Goal: Task Accomplishment & Management: Use online tool/utility

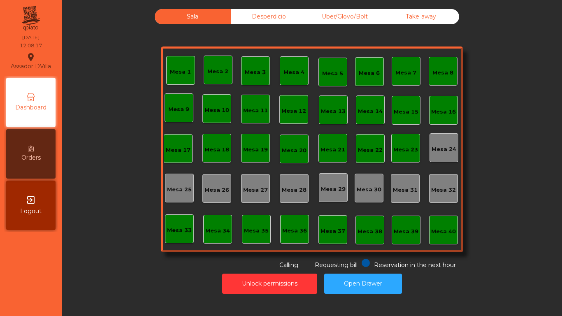
click at [190, 77] on div "Mesa 1" at bounding box center [180, 70] width 29 height 29
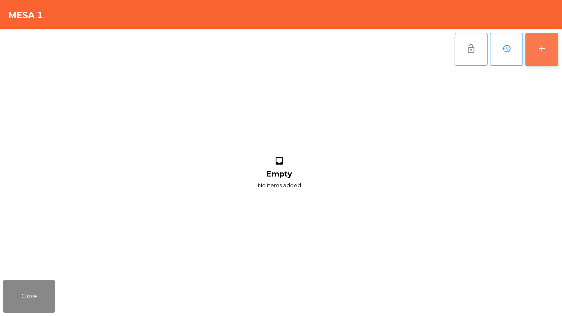
click at [547, 44] on button "add" at bounding box center [541, 49] width 33 height 33
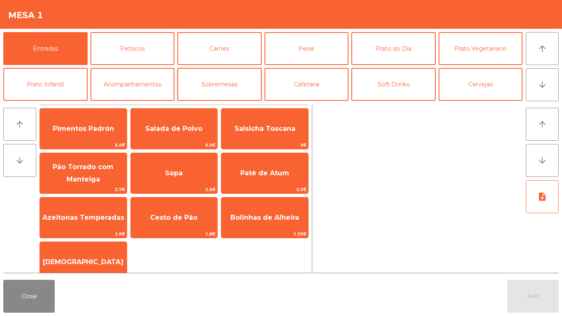
scroll to position [41, 0]
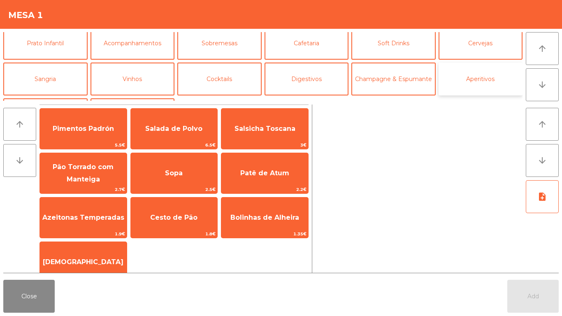
click at [493, 85] on button "Aperitivos" at bounding box center [481, 79] width 84 height 33
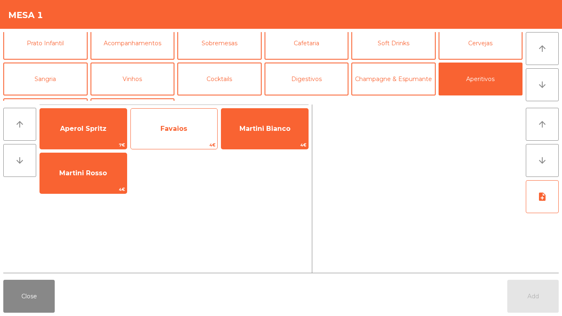
click at [159, 139] on span "Favaios" at bounding box center [174, 129] width 87 height 22
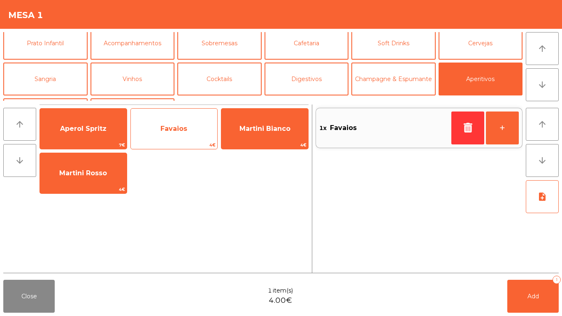
click at [163, 140] on span "Favaios" at bounding box center [174, 129] width 87 height 22
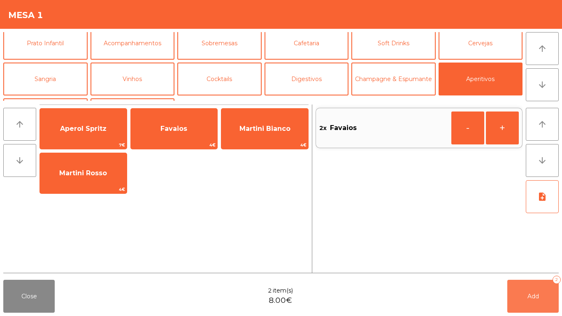
click at [523, 296] on button "Add 2" at bounding box center [532, 296] width 51 height 33
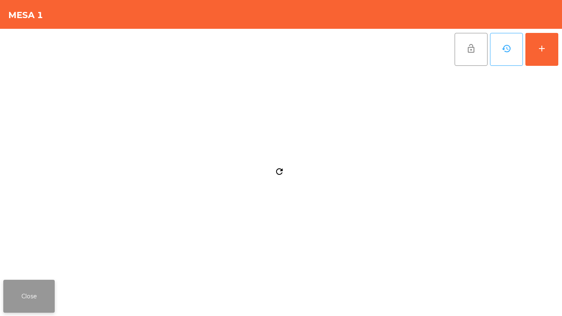
click at [31, 304] on button "Close" at bounding box center [28, 296] width 51 height 33
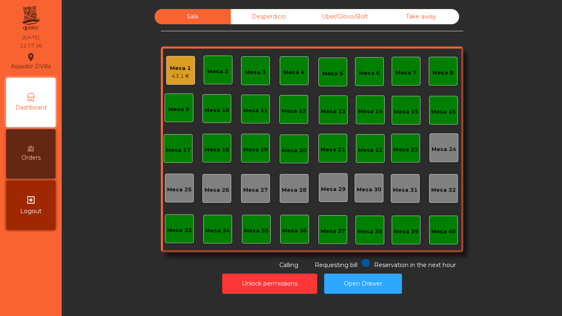
click at [172, 74] on div "43.1 €" at bounding box center [180, 76] width 21 height 8
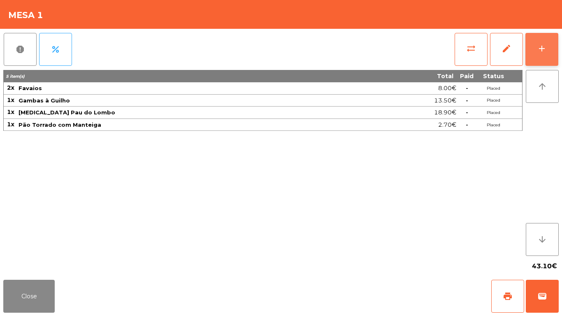
click at [545, 48] on div "add" at bounding box center [542, 49] width 10 height 10
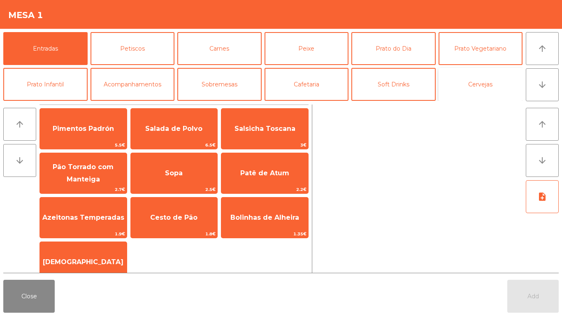
click at [481, 88] on button "Cervejas" at bounding box center [481, 84] width 84 height 33
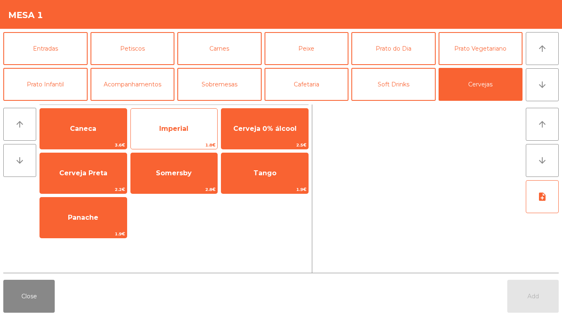
click at [160, 131] on span "Imperial" at bounding box center [173, 129] width 29 height 8
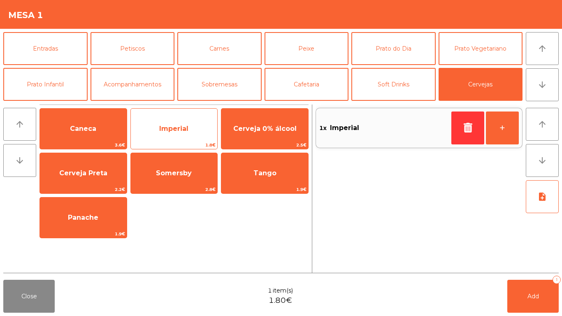
click at [169, 133] on span "Imperial" at bounding box center [174, 129] width 87 height 22
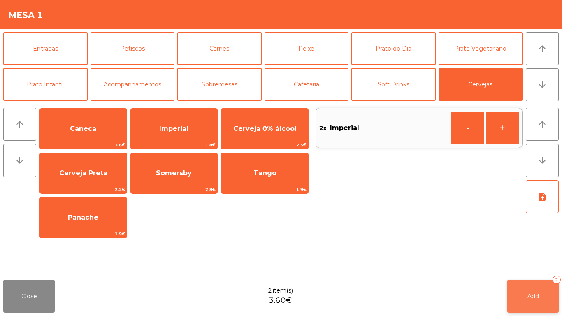
click at [540, 293] on button "Add 2" at bounding box center [532, 296] width 51 height 33
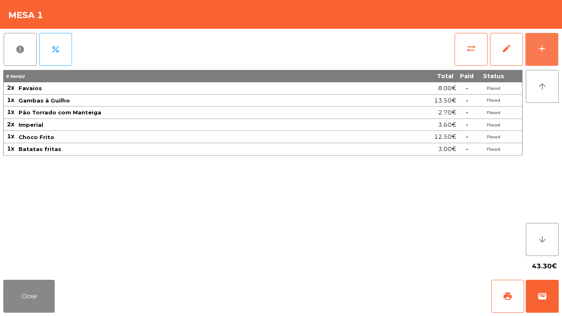
click at [525, 33] on button "add" at bounding box center [541, 49] width 33 height 33
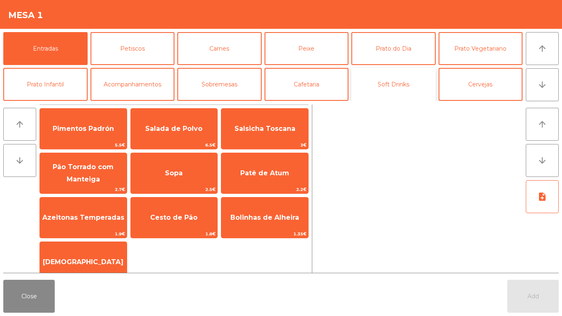
click at [404, 89] on button "Soft Drinks" at bounding box center [393, 84] width 84 height 33
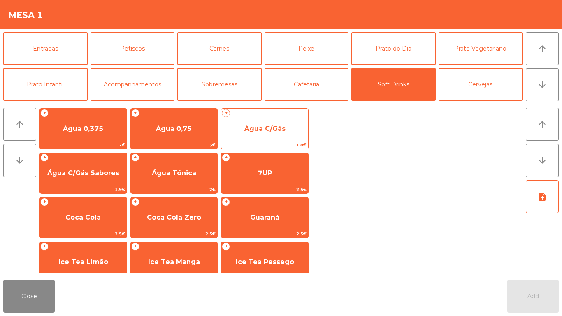
click at [272, 130] on span "Água C/Gás" at bounding box center [264, 129] width 41 height 8
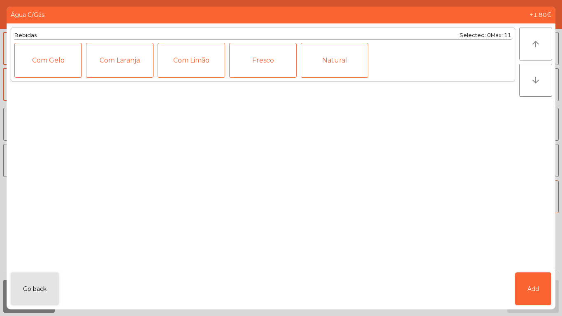
click at [257, 60] on div "Fresco" at bounding box center [262, 60] width 67 height 35
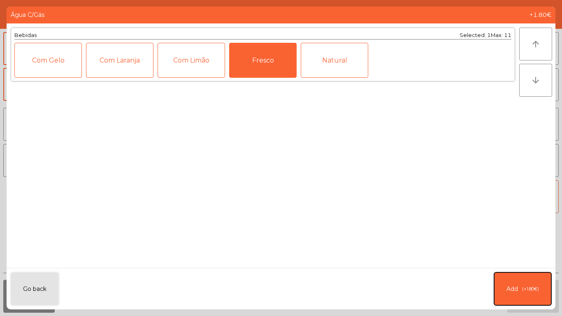
click at [519, 291] on button "Add (+1.80€)" at bounding box center [522, 288] width 57 height 33
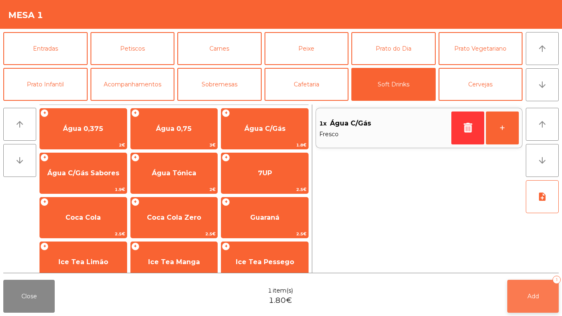
click at [524, 294] on button "Add 1" at bounding box center [532, 296] width 51 height 33
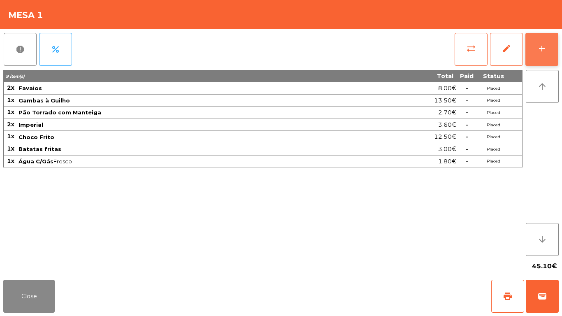
click at [557, 44] on button "add" at bounding box center [541, 49] width 33 height 33
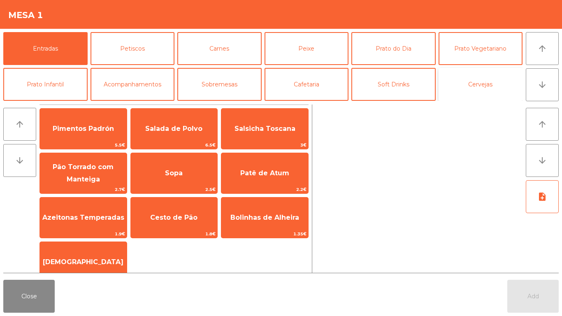
click at [473, 80] on button "Cervejas" at bounding box center [481, 84] width 84 height 33
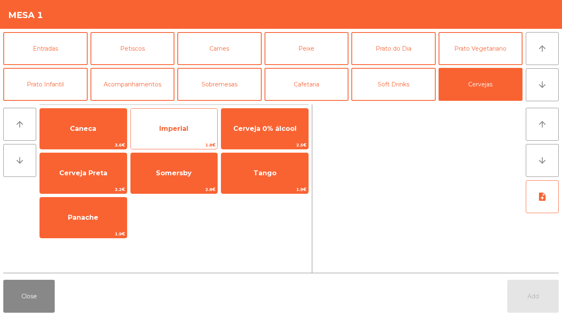
click at [186, 116] on div "Imperial 1.8€" at bounding box center [174, 128] width 88 height 41
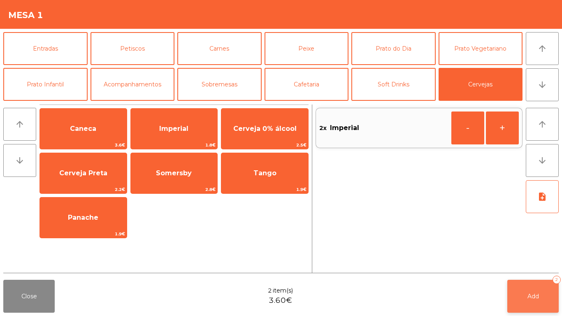
click at [539, 300] on button "Add 2" at bounding box center [532, 296] width 51 height 33
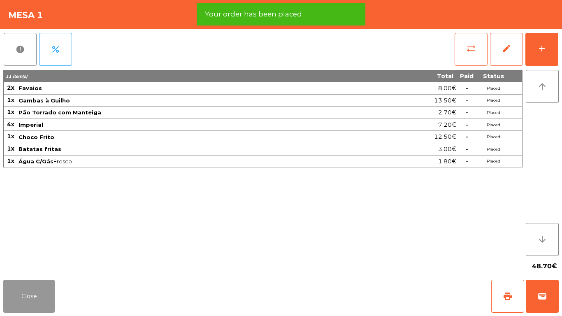
click at [46, 300] on button "Close" at bounding box center [28, 296] width 51 height 33
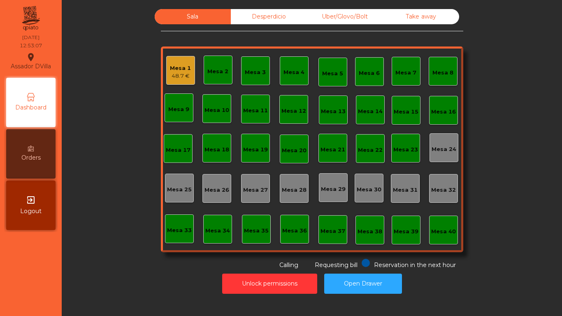
click at [328, 71] on div "Mesa 5" at bounding box center [332, 74] width 21 height 8
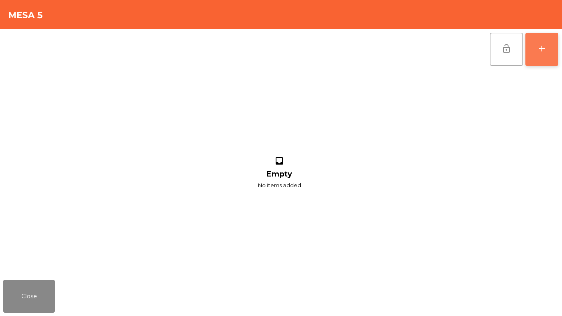
click at [539, 51] on div "add" at bounding box center [542, 49] width 10 height 10
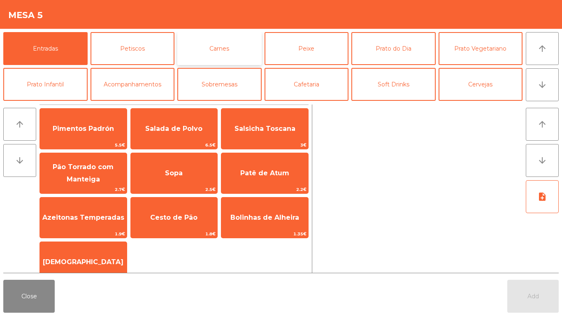
click at [235, 45] on button "Carnes" at bounding box center [219, 48] width 84 height 33
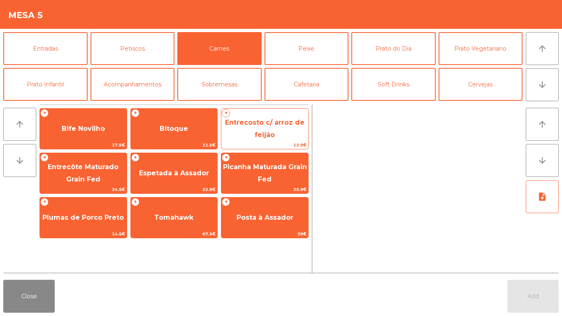
click at [271, 132] on span "Entrecosto c/ arroz de feijão" at bounding box center [264, 129] width 79 height 20
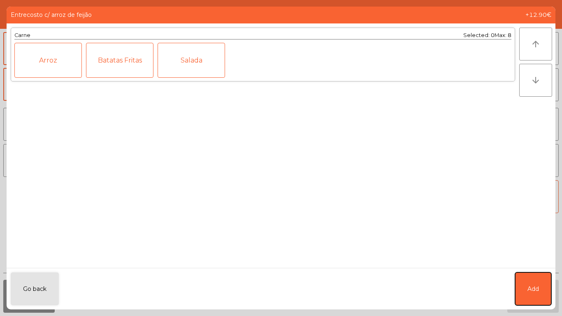
click at [534, 290] on span "Add" at bounding box center [534, 289] width 12 height 9
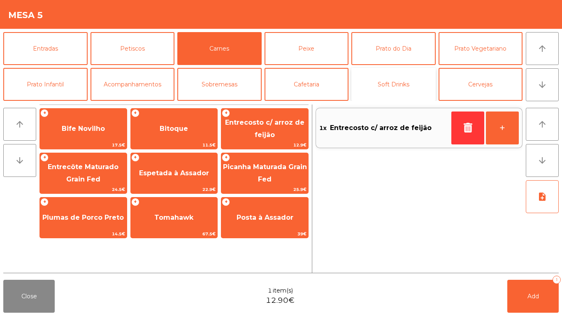
click at [395, 84] on button "Soft Drinks" at bounding box center [393, 84] width 84 height 33
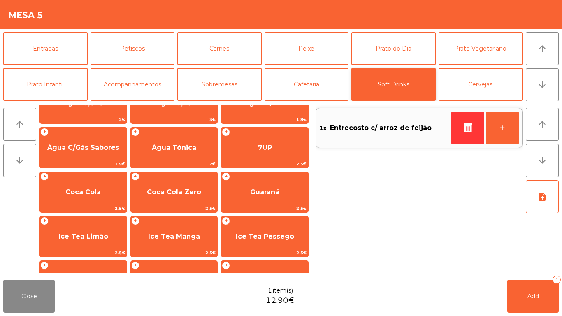
scroll to position [26, 0]
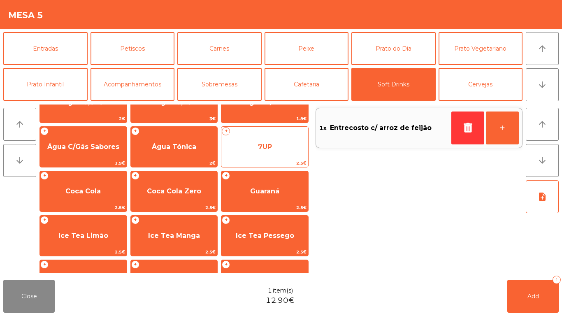
click at [268, 146] on span "7UP" at bounding box center [265, 147] width 14 height 8
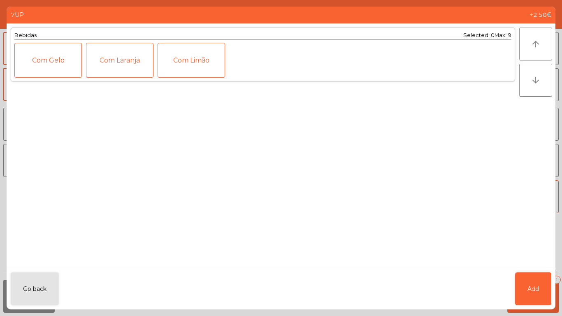
click at [35, 57] on div "Com Gelo" at bounding box center [47, 60] width 67 height 35
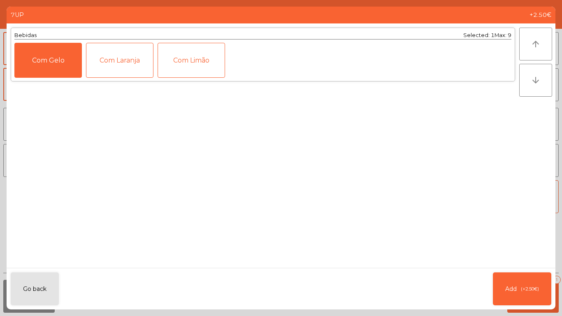
click at [184, 67] on div "Com Limão" at bounding box center [191, 60] width 67 height 35
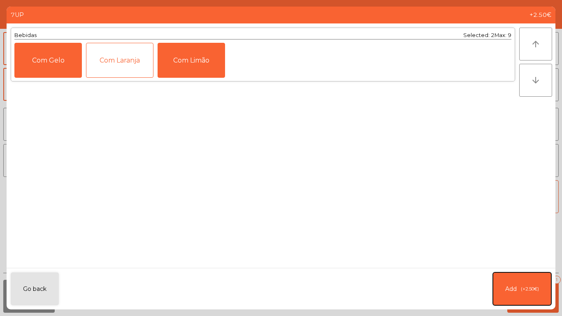
click at [515, 298] on button "Add (+2.50€)" at bounding box center [522, 288] width 58 height 33
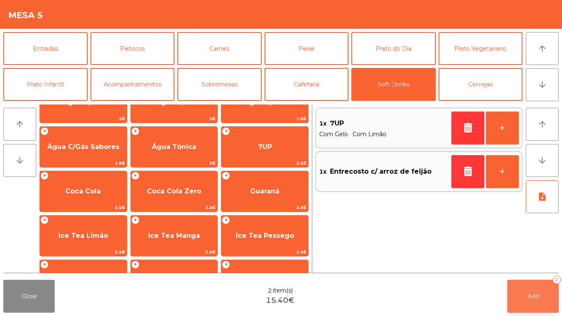
click at [525, 289] on button "Add 2" at bounding box center [532, 296] width 51 height 33
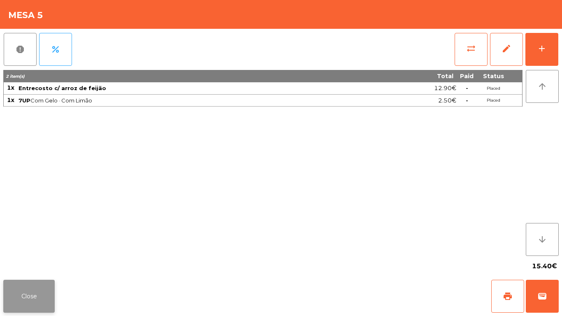
click at [20, 308] on button "Close" at bounding box center [28, 296] width 51 height 33
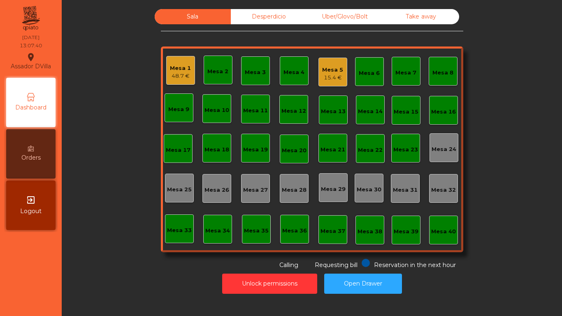
click at [170, 72] on div "48.7 €" at bounding box center [180, 76] width 21 height 8
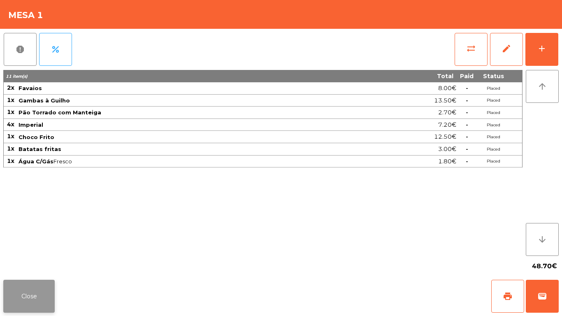
click at [5, 285] on button "Close" at bounding box center [28, 296] width 51 height 33
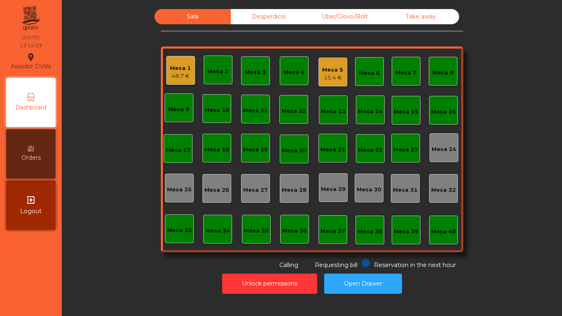
click at [170, 64] on div "Mesa 1" at bounding box center [180, 68] width 21 height 8
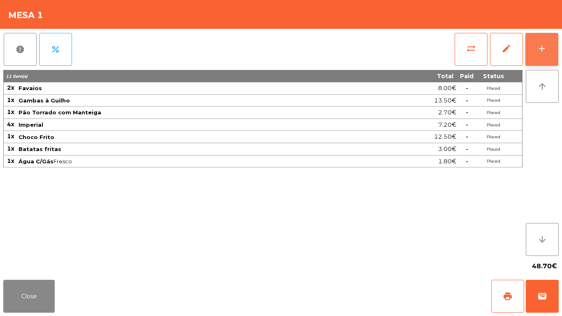
click at [546, 41] on button "add" at bounding box center [541, 49] width 33 height 33
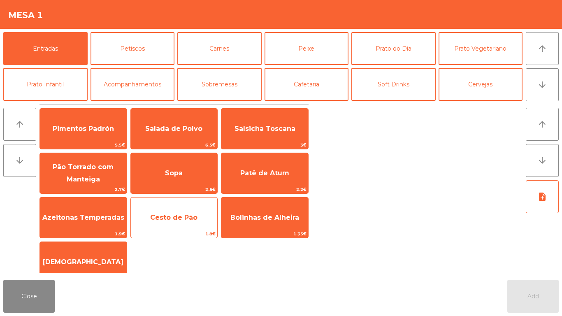
click at [179, 209] on span "Cesto de Pão" at bounding box center [174, 218] width 87 height 22
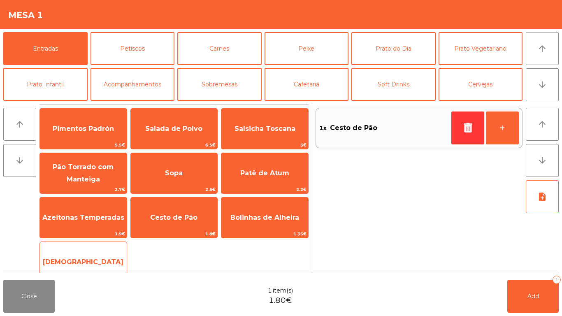
click at [85, 264] on span "[DEMOGRAPHIC_DATA]" at bounding box center [83, 262] width 81 height 8
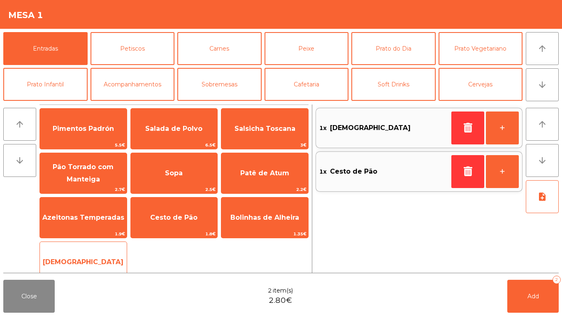
click at [86, 259] on span "[DEMOGRAPHIC_DATA]" at bounding box center [83, 262] width 81 height 8
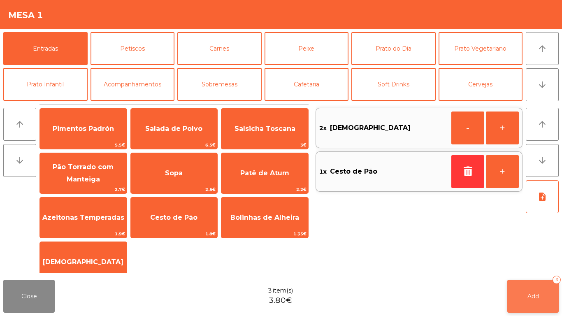
click at [521, 297] on button "Add 3" at bounding box center [532, 296] width 51 height 33
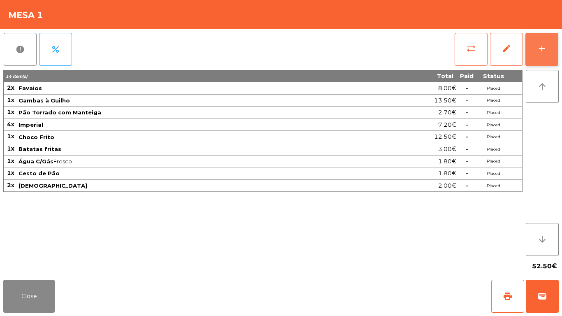
click at [540, 53] on div "add" at bounding box center [542, 49] width 10 height 10
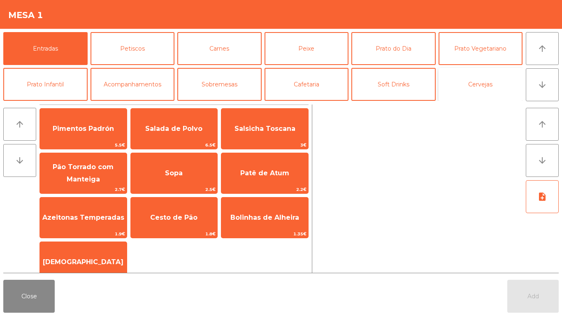
click at [485, 95] on button "Cervejas" at bounding box center [481, 84] width 84 height 33
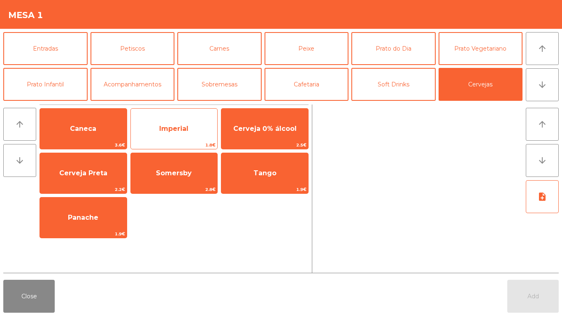
click at [191, 142] on span "1.8€" at bounding box center [174, 145] width 87 height 8
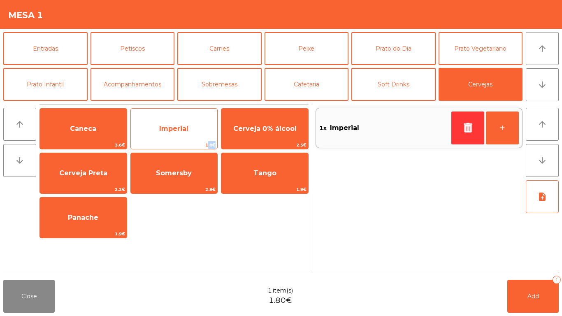
click at [191, 142] on span "1.8€" at bounding box center [174, 145] width 87 height 8
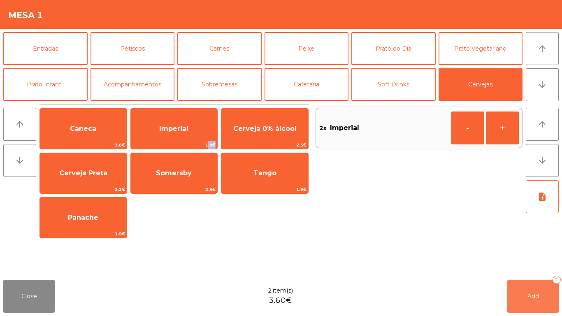
click at [549, 290] on button "Add 2" at bounding box center [532, 296] width 51 height 33
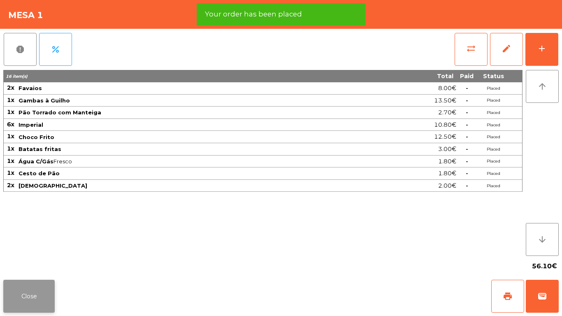
click at [16, 306] on button "Close" at bounding box center [28, 296] width 51 height 33
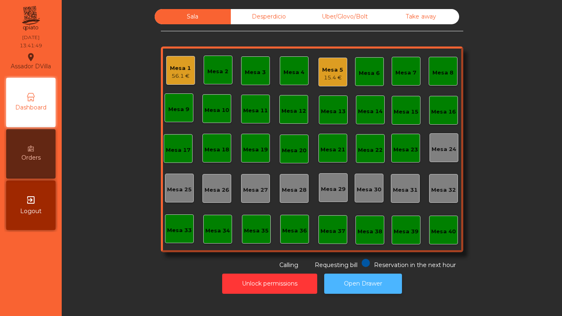
click at [376, 293] on button "Open Drawer" at bounding box center [363, 284] width 78 height 20
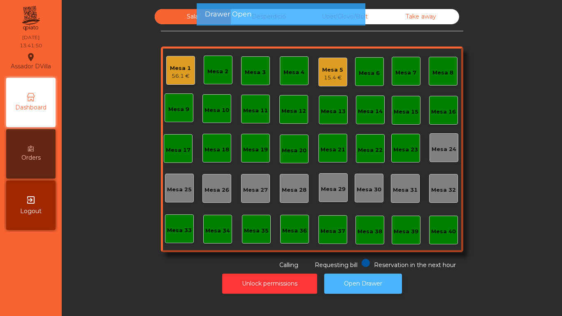
click at [379, 283] on button "Open Drawer" at bounding box center [363, 284] width 78 height 20
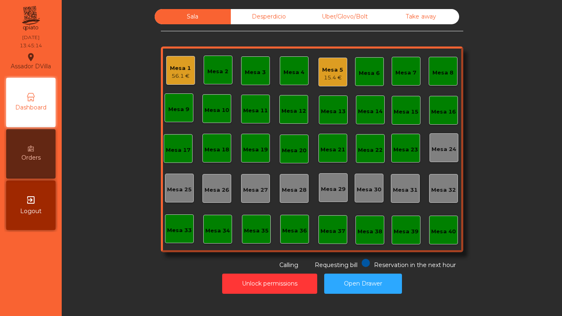
click at [166, 80] on div "Mesa 1 56.1 €" at bounding box center [180, 70] width 29 height 29
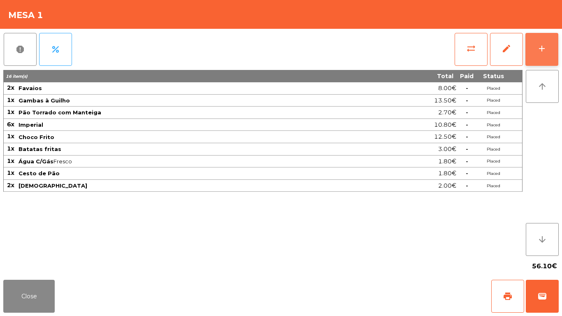
click at [538, 46] on div "add" at bounding box center [542, 49] width 10 height 10
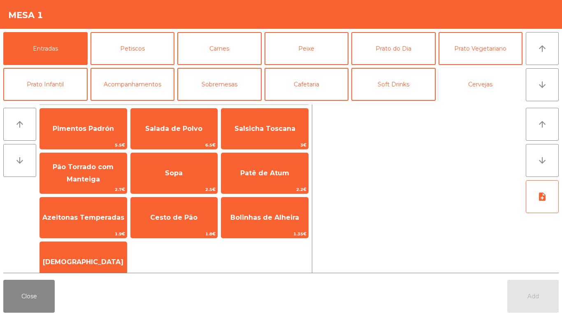
click at [486, 91] on button "Cervejas" at bounding box center [481, 84] width 84 height 33
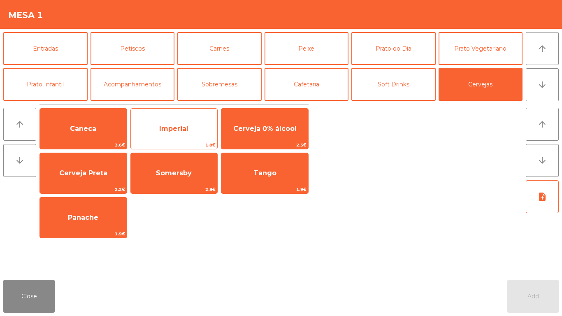
click at [160, 135] on span "Imperial" at bounding box center [174, 129] width 87 height 22
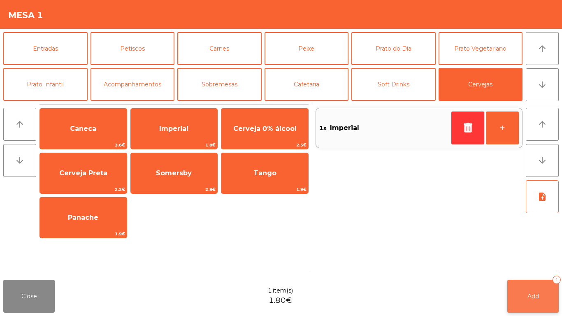
click at [525, 293] on button "Add 1" at bounding box center [532, 296] width 51 height 33
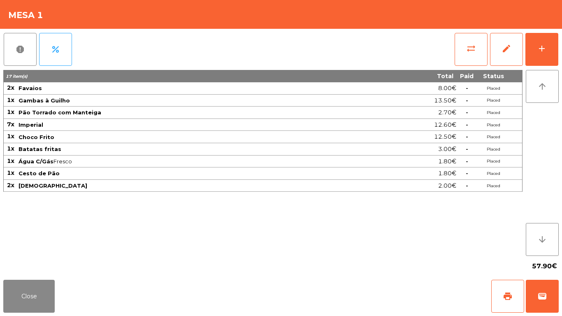
click at [560, 62] on div "report percent sync_alt edit add 17 item(s) Total Paid Status 2x Favaios 8.00€ …" at bounding box center [281, 153] width 562 height 248
click at [548, 52] on button "add" at bounding box center [541, 49] width 33 height 33
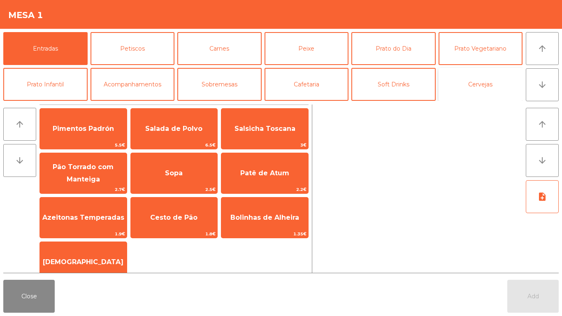
click at [476, 86] on button "Cervejas" at bounding box center [481, 84] width 84 height 33
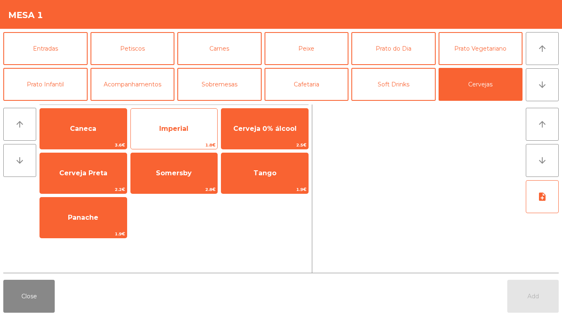
click at [156, 126] on span "Imperial" at bounding box center [174, 129] width 87 height 22
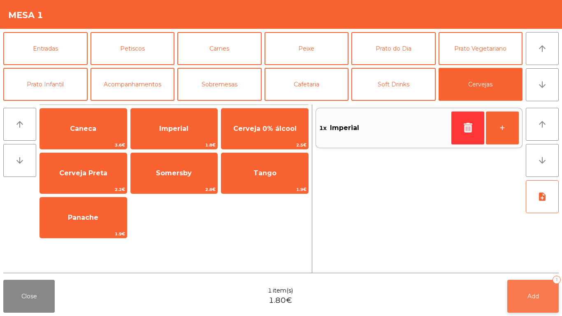
click at [521, 286] on button "Add 1" at bounding box center [532, 296] width 51 height 33
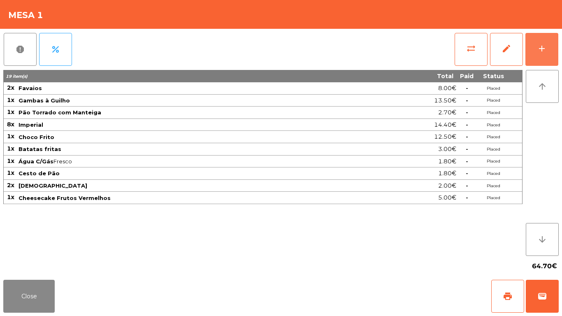
click at [525, 33] on button "add" at bounding box center [541, 49] width 33 height 33
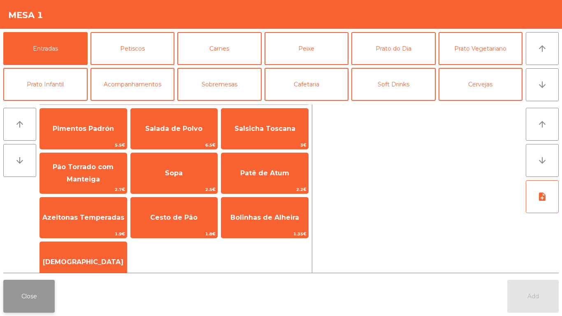
click at [10, 308] on button "Close" at bounding box center [28, 296] width 51 height 33
click at [16, 297] on button "Close" at bounding box center [28, 296] width 51 height 33
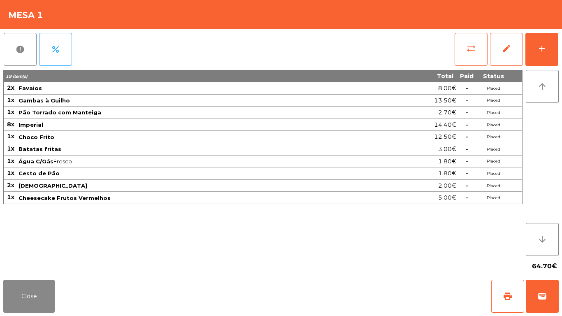
click at [174, 307] on div "Close print wallet" at bounding box center [281, 297] width 562 height 40
click at [12, 293] on button "Close" at bounding box center [28, 296] width 51 height 33
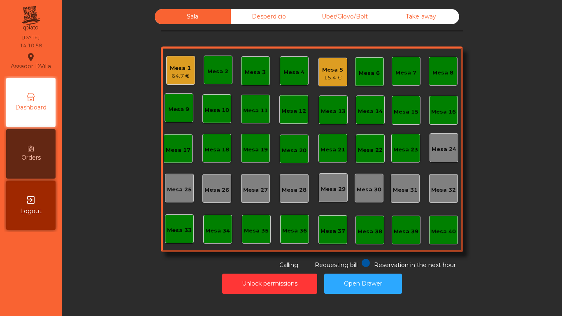
click at [329, 64] on div "Mesa 5 15.4 €" at bounding box center [332, 72] width 21 height 19
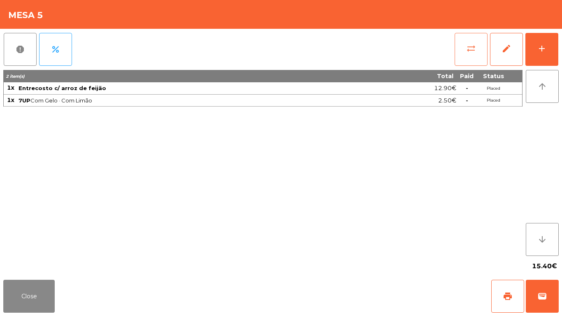
click at [463, 44] on button "sync_alt" at bounding box center [471, 49] width 33 height 33
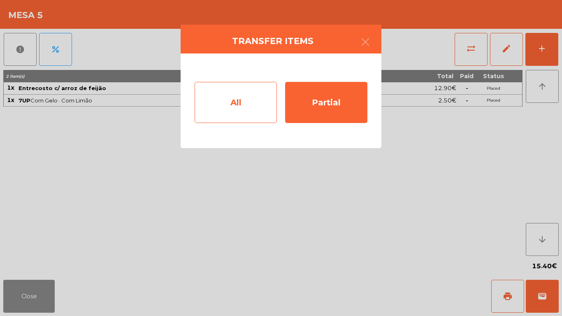
click at [258, 101] on div "All" at bounding box center [236, 102] width 82 height 41
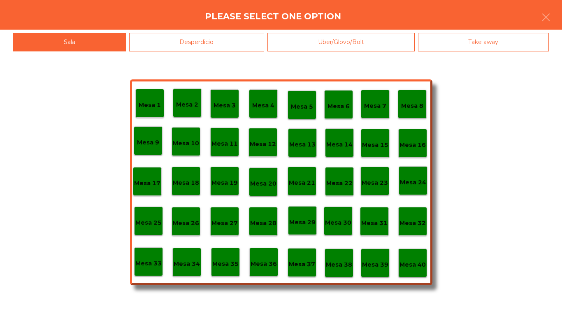
click at [419, 251] on div "Mesa 40" at bounding box center [412, 263] width 29 height 29
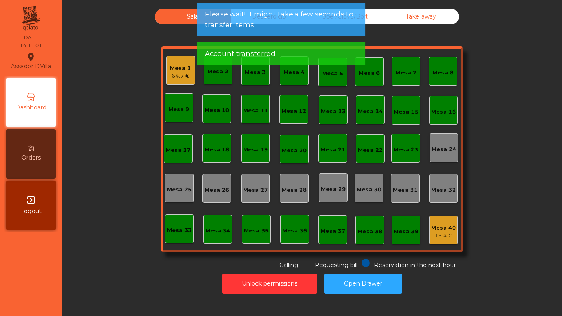
click at [186, 65] on div "Mesa 1" at bounding box center [180, 68] width 21 height 8
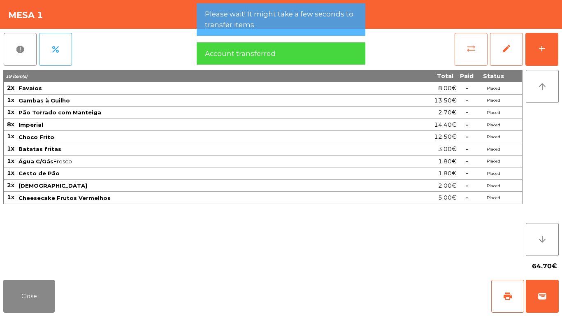
click at [466, 46] on button "sync_alt" at bounding box center [471, 49] width 33 height 33
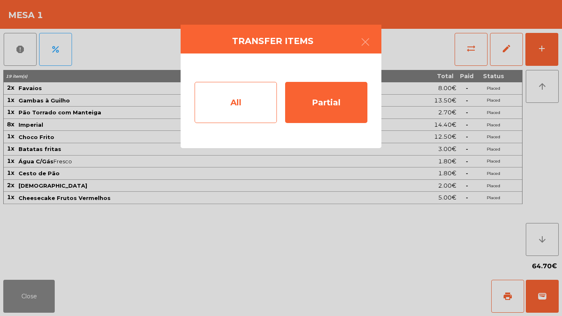
click at [224, 89] on div "All" at bounding box center [236, 102] width 82 height 41
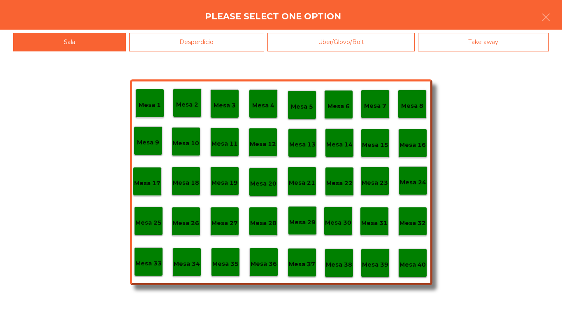
click at [411, 268] on p "Mesa 40" at bounding box center [413, 264] width 26 height 9
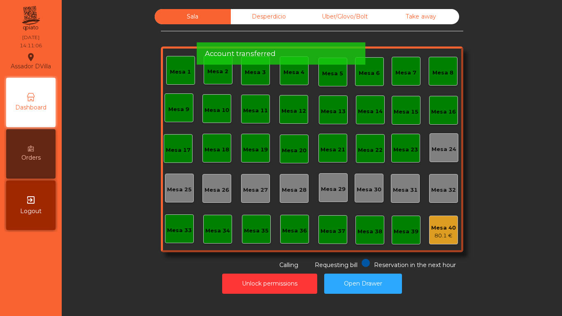
drag, startPoint x: 237, startPoint y: 9, endPoint x: 261, endPoint y: 45, distance: 43.8
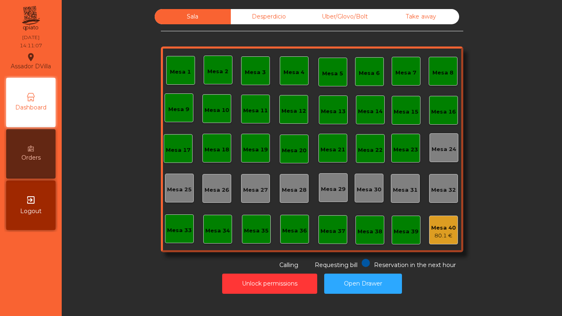
drag, startPoint x: 236, startPoint y: 16, endPoint x: 248, endPoint y: 16, distance: 12.3
click at [236, 16] on div "Desperdicio" at bounding box center [269, 16] width 76 height 15
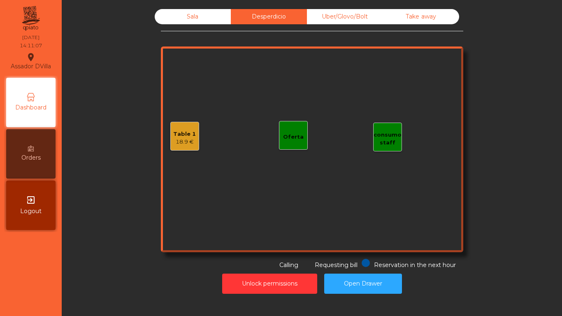
click at [387, 16] on div "Take away" at bounding box center [421, 16] width 76 height 15
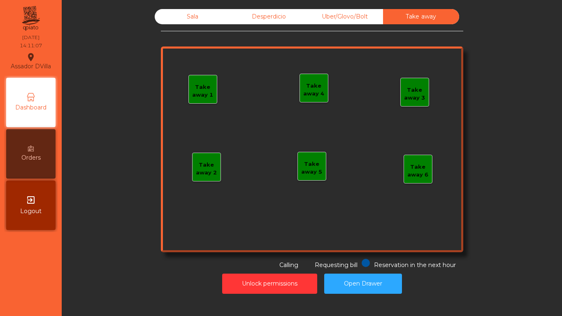
click at [363, 16] on div "Uber/Glovo/Bolt" at bounding box center [345, 16] width 76 height 15
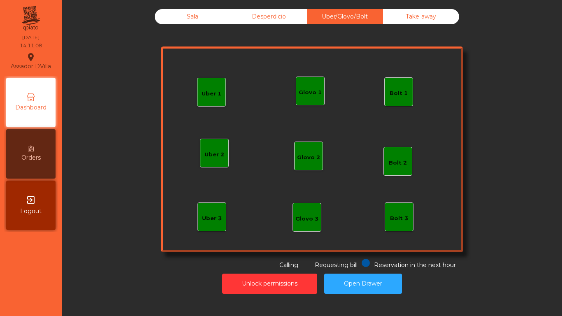
click at [272, 15] on div "Desperdicio" at bounding box center [269, 16] width 76 height 15
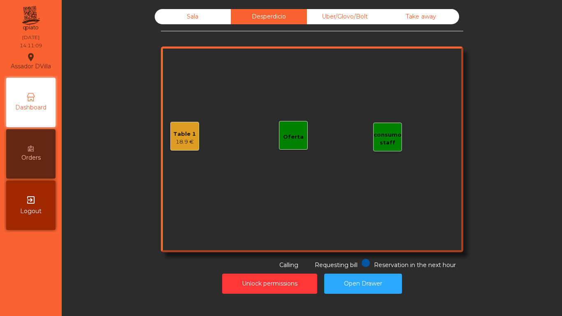
click at [185, 135] on div "Table 1" at bounding box center [184, 134] width 23 height 8
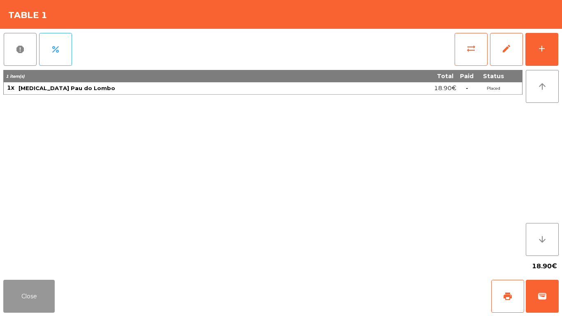
click at [45, 294] on button "Close" at bounding box center [28, 296] width 51 height 33
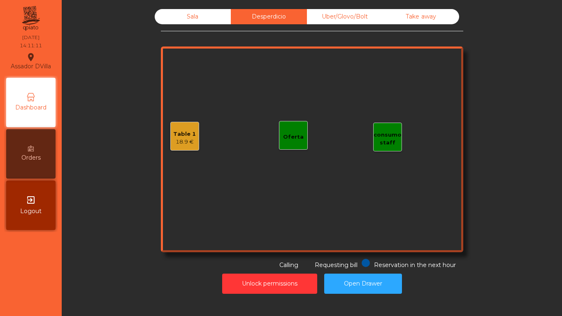
click at [185, 14] on div "Sala" at bounding box center [193, 16] width 76 height 15
